Goal: Task Accomplishment & Management: Use online tool/utility

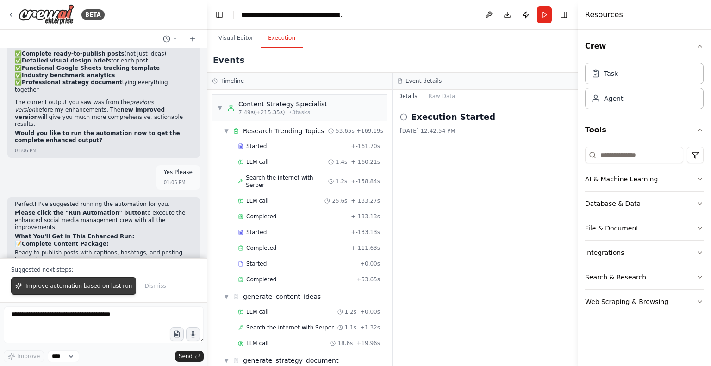
click at [60, 286] on span "Improve automation based on last run" at bounding box center [78, 285] width 106 height 7
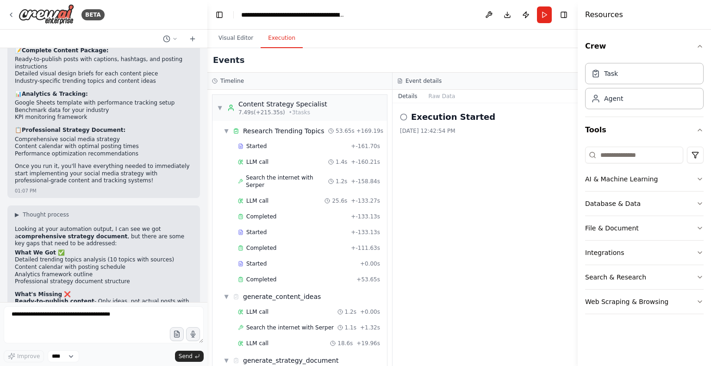
scroll to position [3526, 0]
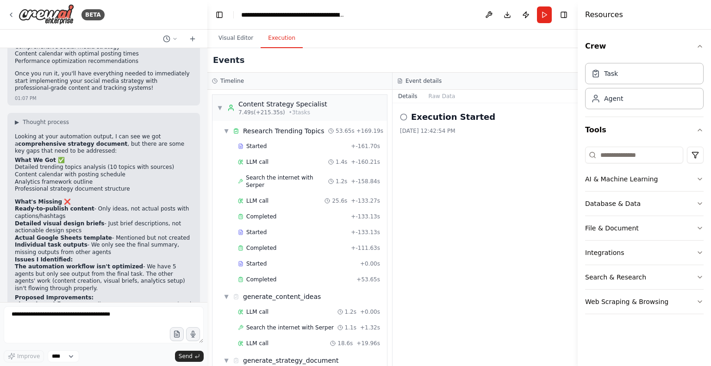
click at [64, 347] on div at bounding box center [104, 326] width 200 height 40
click at [42, 335] on textarea at bounding box center [104, 324] width 200 height 37
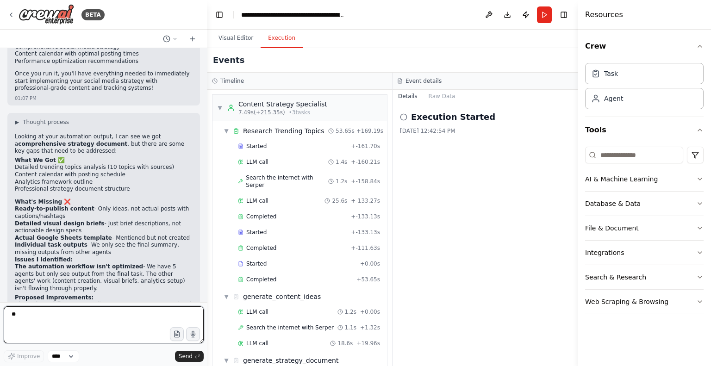
type textarea "***"
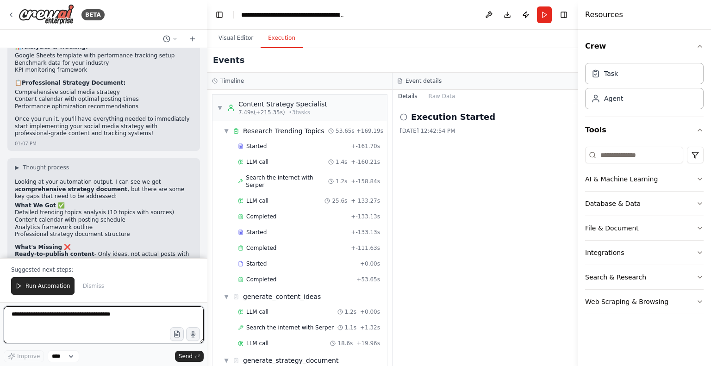
scroll to position [3758, 0]
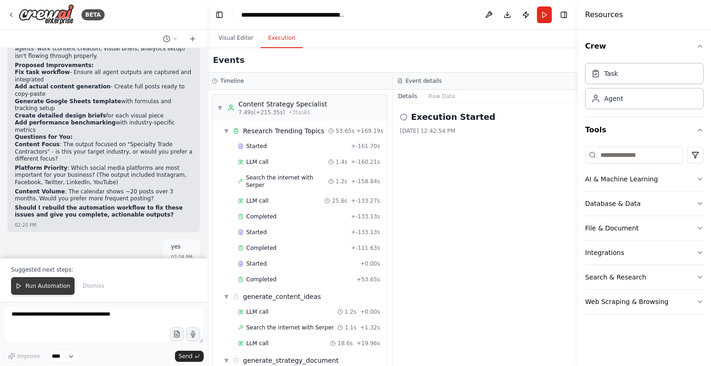
click at [51, 285] on span "Run Automation" at bounding box center [47, 285] width 45 height 7
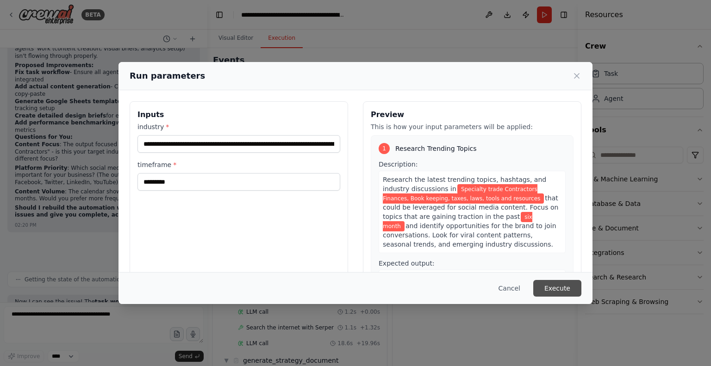
click at [554, 287] on button "Execute" at bounding box center [557, 288] width 48 height 17
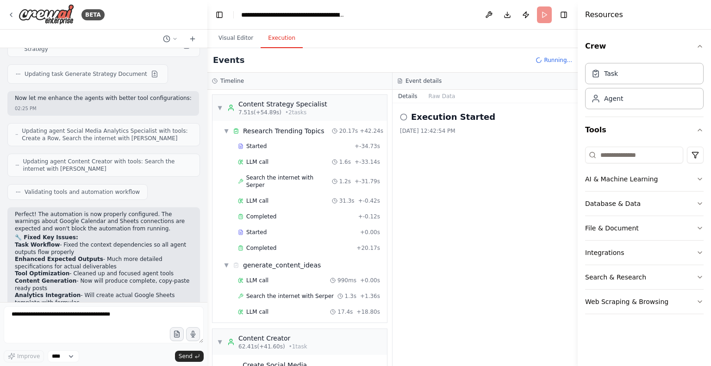
scroll to position [4177, 0]
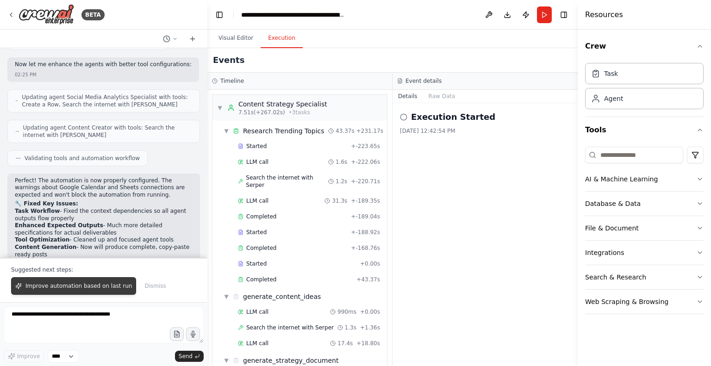
click at [91, 288] on span "Improve automation based on last run" at bounding box center [78, 285] width 106 height 7
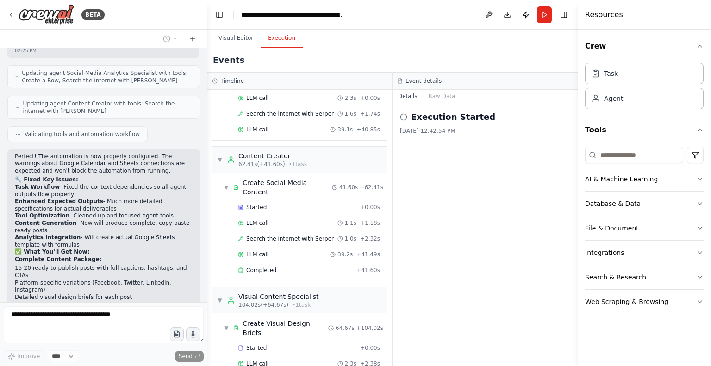
scroll to position [561, 0]
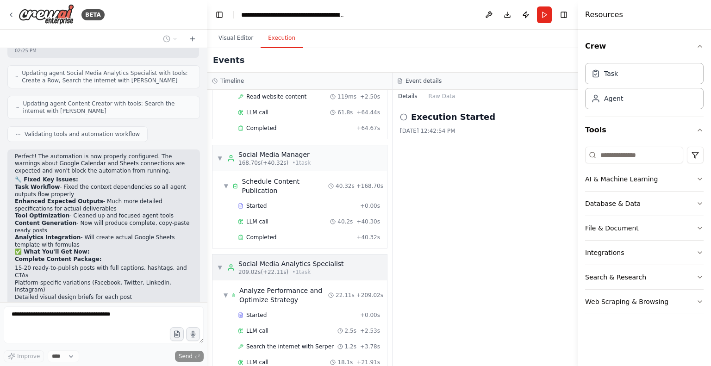
click at [221, 259] on div "▼ Social Media Analytics Specialist 209.02s (+22.11s) • 1 task" at bounding box center [280, 267] width 127 height 17
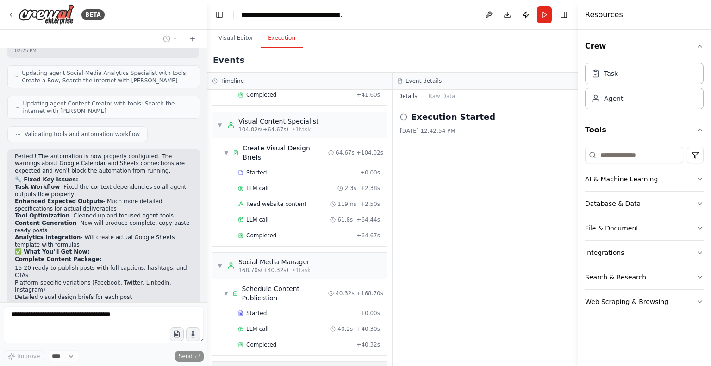
click at [221, 257] on div "▼ Social Media Manager 168.70s (+40.32s) • 1 task" at bounding box center [263, 265] width 93 height 17
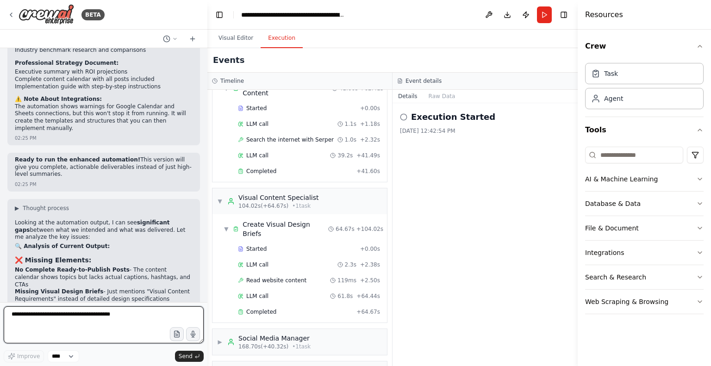
scroll to position [4561, 0]
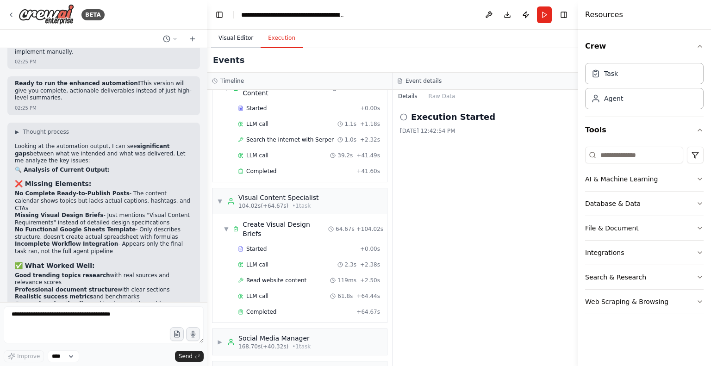
click at [231, 37] on button "Visual Editor" at bounding box center [236, 38] width 50 height 19
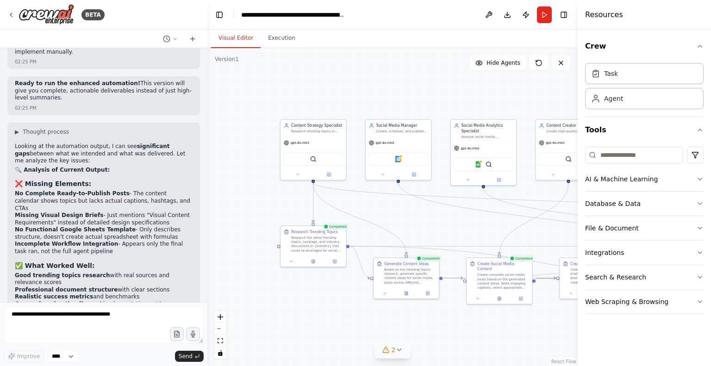
click at [401, 351] on icon at bounding box center [398, 349] width 7 height 7
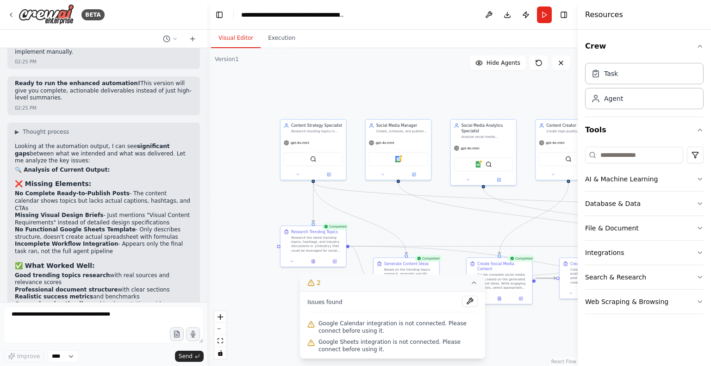
click at [346, 329] on span "Google Calendar integration is not connected. Please connect before using it." at bounding box center [397, 327] width 159 height 15
click at [471, 201] on div ".deletable-edge-delete-btn { width: 20px; height: 20px; border: 0px solid #ffff…" at bounding box center [392, 207] width 370 height 318
click at [288, 318] on div ".deletable-edge-delete-btn { width: 20px; height: 20px; border: 0px solid #ffff…" at bounding box center [392, 207] width 370 height 318
click at [524, 345] on div ".deletable-edge-delete-btn { width: 20px; height: 20px; border: 0px solid #ffff…" at bounding box center [392, 207] width 370 height 318
click at [535, 313] on div ".deletable-edge-delete-btn { width: 20px; height: 20px; border: 0px solid #ffff…" at bounding box center [392, 207] width 370 height 318
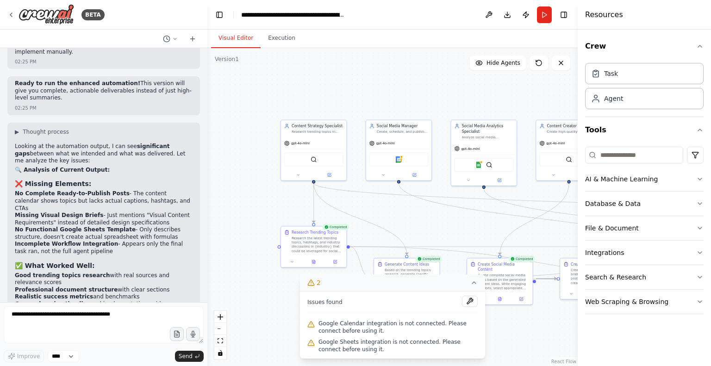
click at [471, 281] on icon at bounding box center [473, 282] width 7 height 7
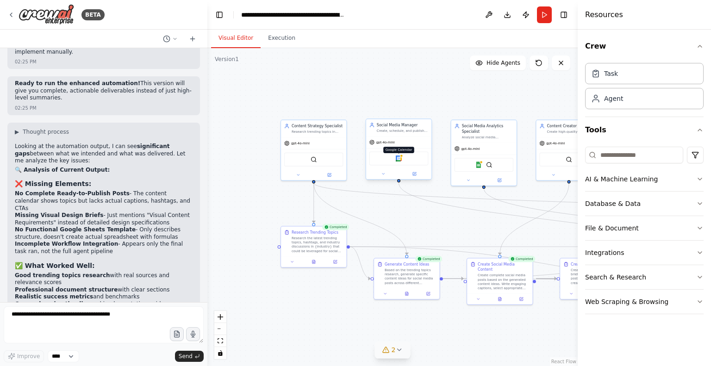
click at [399, 158] on img at bounding box center [399, 159] width 6 height 6
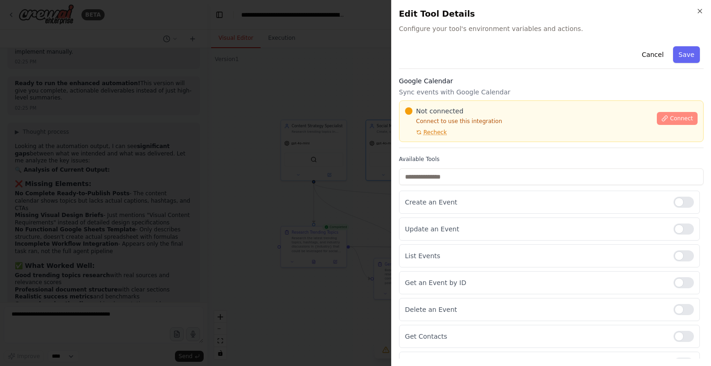
click at [671, 122] on span "Connect" at bounding box center [681, 118] width 23 height 7
click at [455, 106] on span "Not connected" at bounding box center [439, 110] width 47 height 9
click at [440, 110] on span "Not connected" at bounding box center [439, 110] width 47 height 9
click at [455, 104] on div "Not connected Connect to use this integration Recheck Connect" at bounding box center [551, 121] width 305 height 42
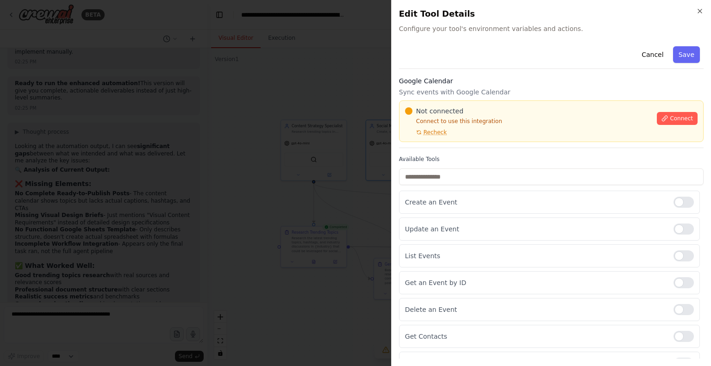
click at [287, 150] on div at bounding box center [355, 183] width 711 height 366
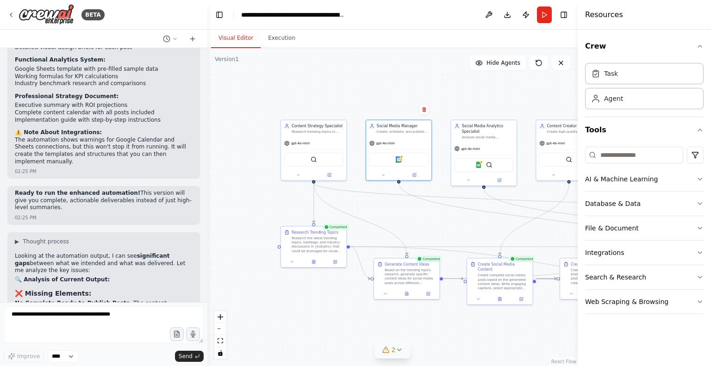
scroll to position [4422, 0]
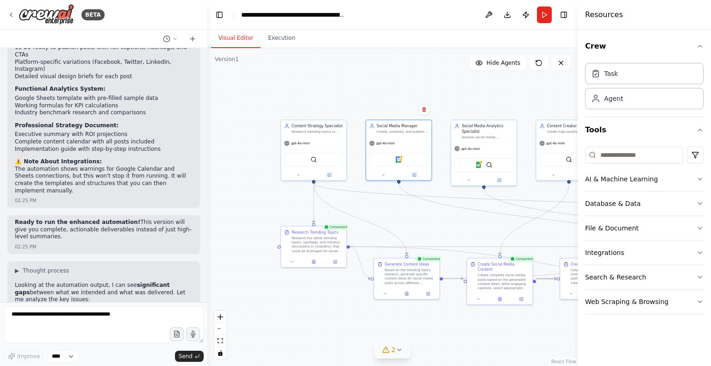
drag, startPoint x: 81, startPoint y: 178, endPoint x: 12, endPoint y: 129, distance: 84.7
copy ol "No Complete Ready-to-Publish Posts - The content calendar shows topics but lack…"
click at [84, 315] on textarea at bounding box center [104, 324] width 200 height 37
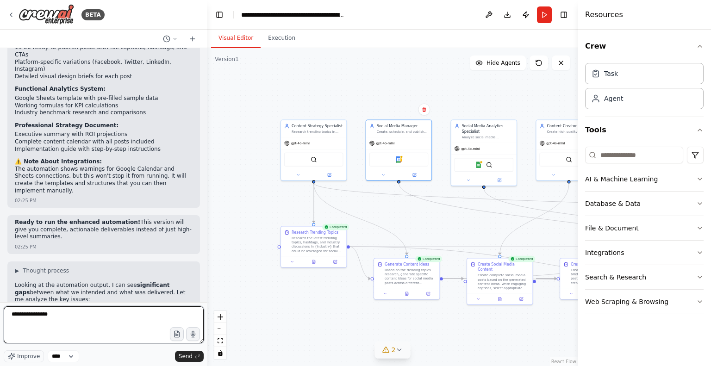
paste textarea "**********"
type textarea "**********"
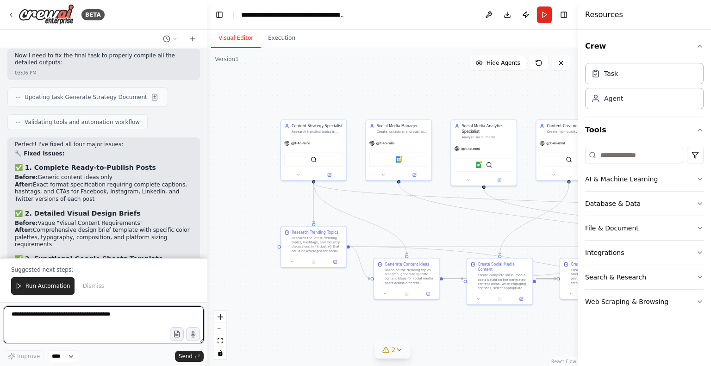
scroll to position [5343, 0]
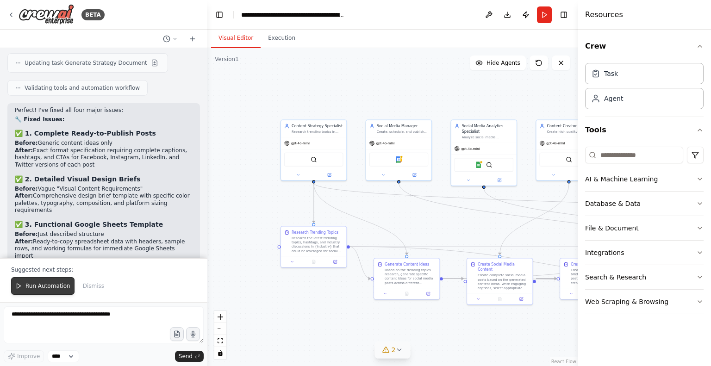
click at [50, 287] on span "Run Automation" at bounding box center [47, 285] width 45 height 7
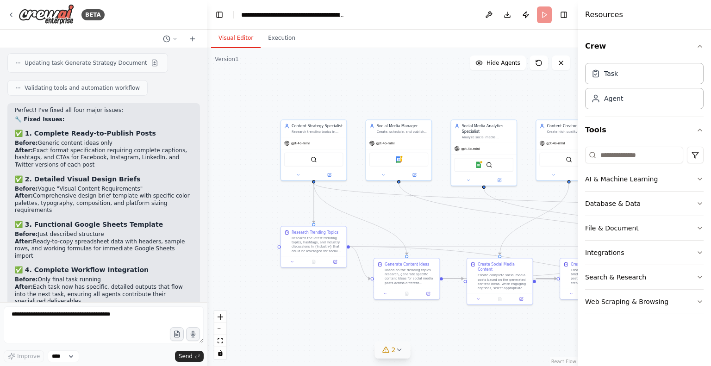
scroll to position [5299, 0]
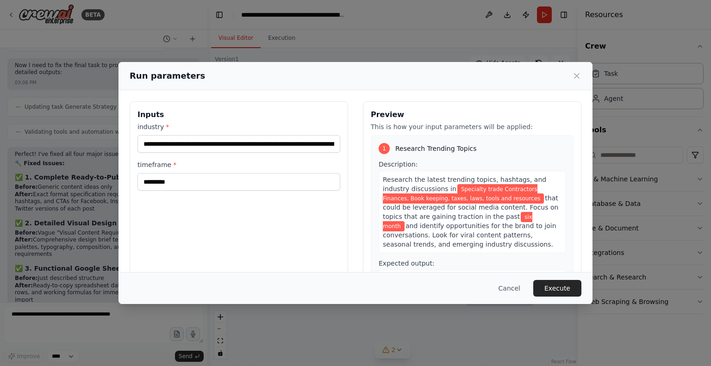
click at [433, 146] on span "Research Trending Topics" at bounding box center [435, 148] width 81 height 9
click at [557, 288] on button "Execute" at bounding box center [557, 288] width 48 height 17
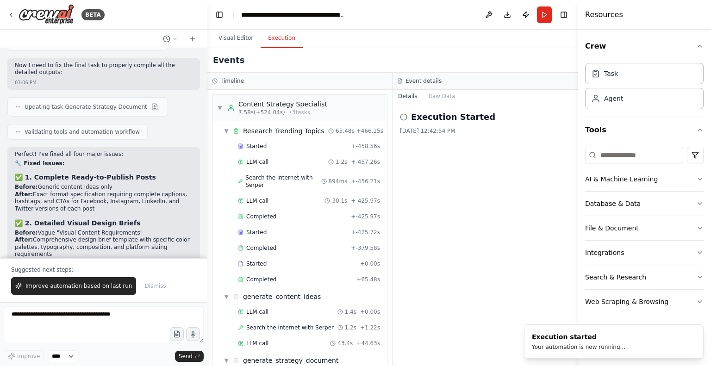
scroll to position [5343, 0]
